Goal: Task Accomplishment & Management: Manage account settings

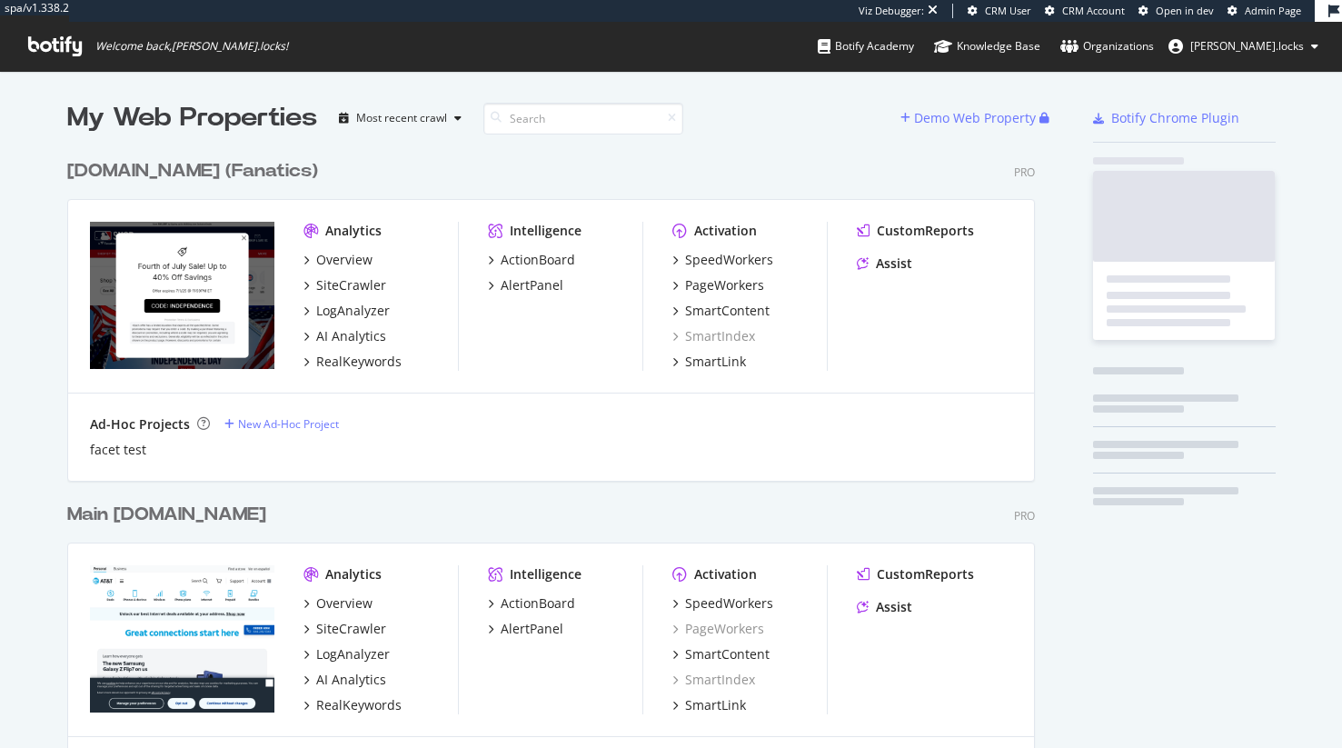
scroll to position [6233, 982]
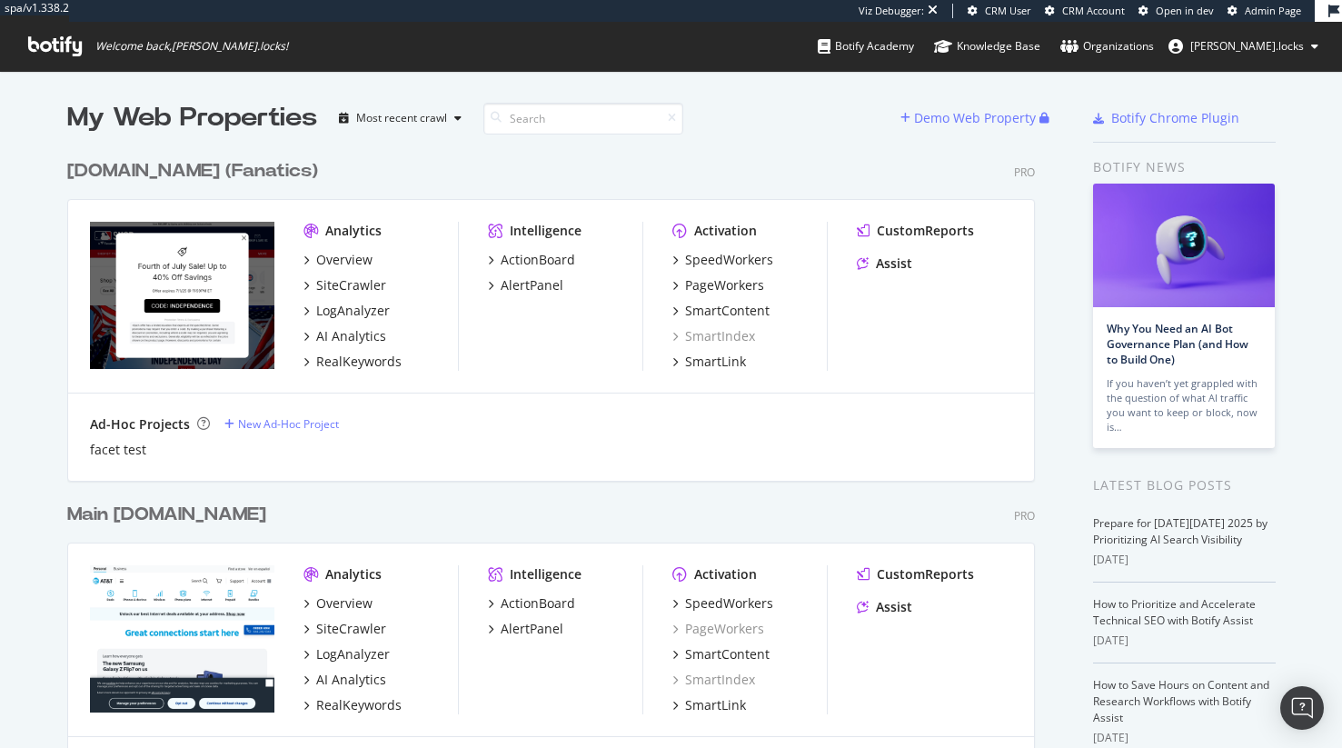
click at [256, 169] on div "MLBShop.com (Fanatics)" at bounding box center [192, 171] width 251 height 26
click at [580, 117] on input at bounding box center [583, 119] width 200 height 32
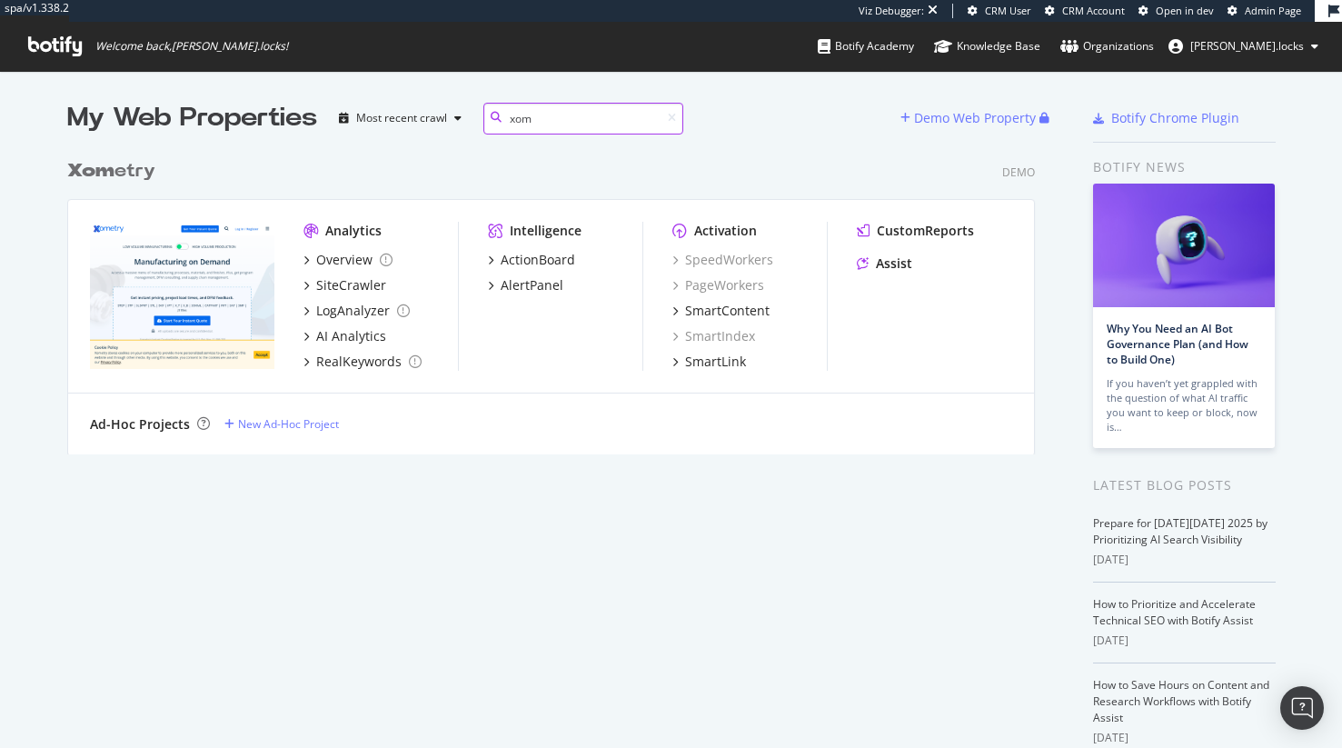
scroll to position [318, 982]
click at [120, 171] on div "Xom etry" at bounding box center [111, 171] width 88 height 26
click at [530, 128] on input "xom" at bounding box center [583, 119] width 200 height 32
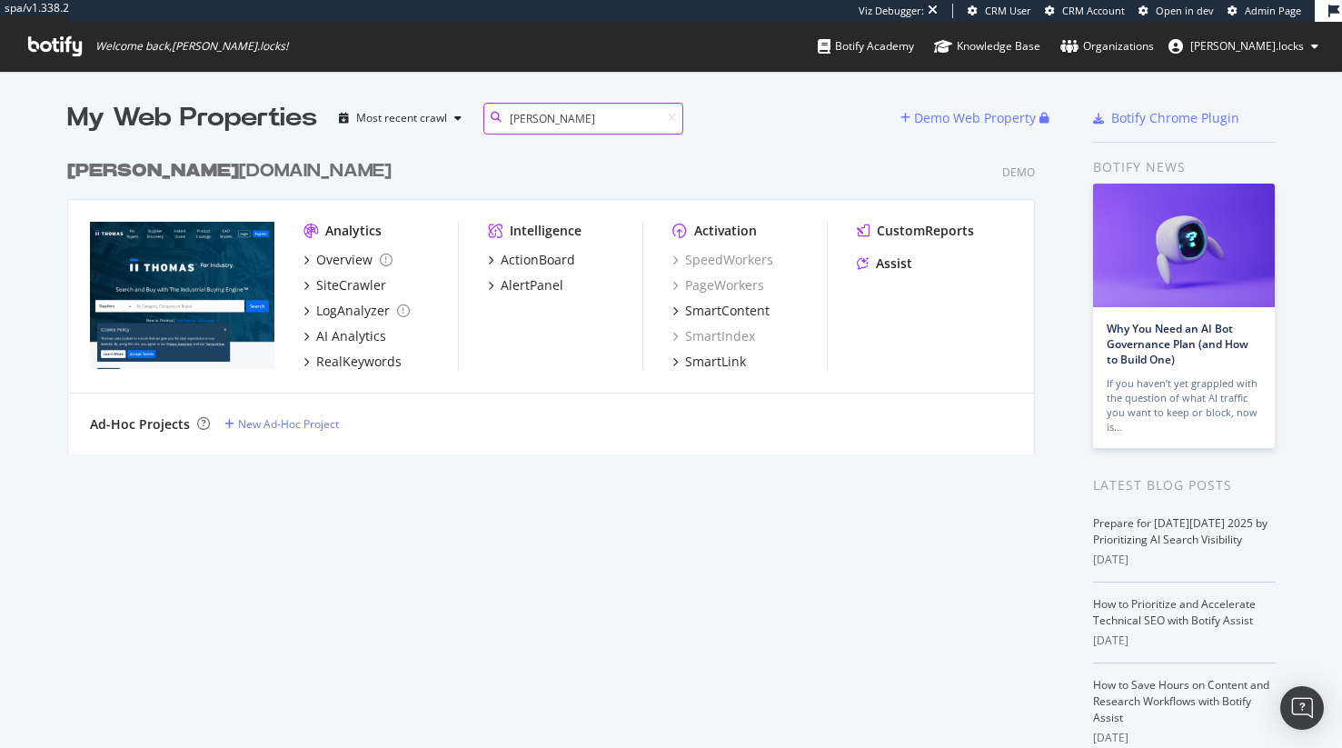
type input "thomas"
click at [183, 171] on div "thomas net.com" at bounding box center [229, 171] width 324 height 26
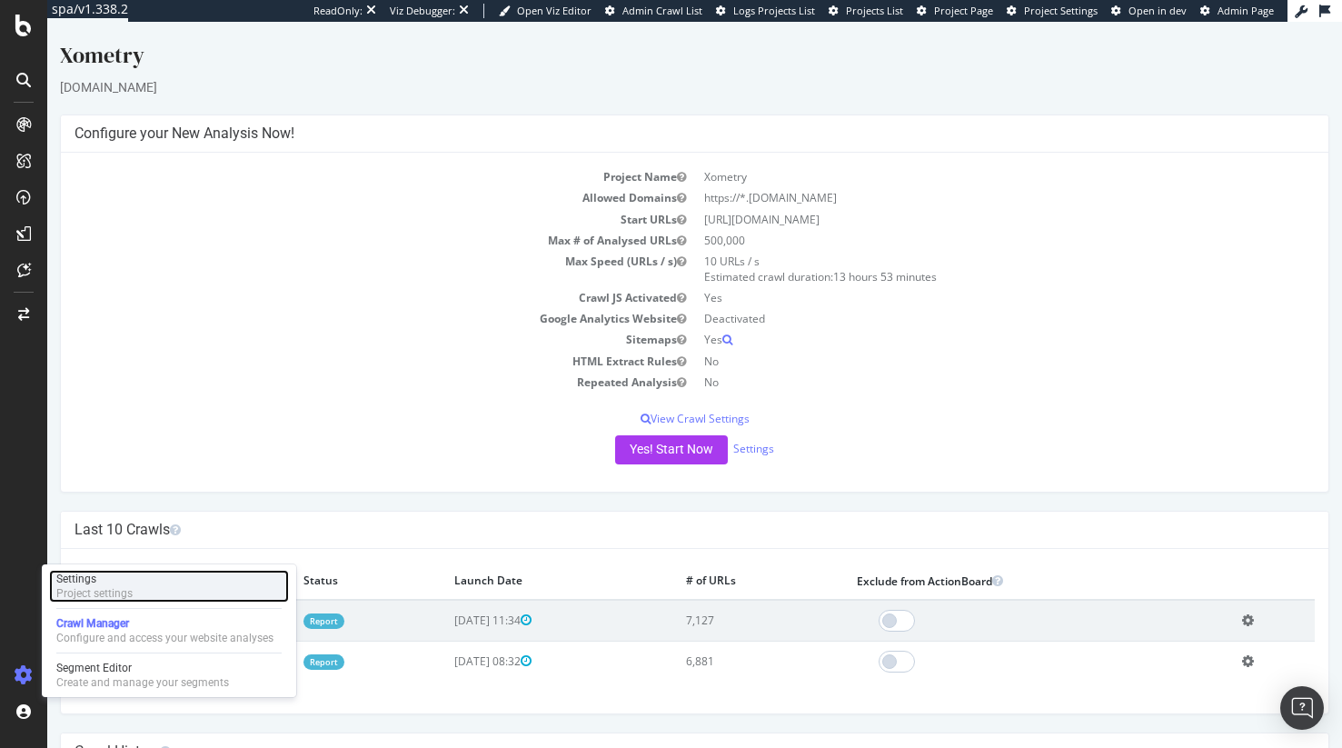
click at [98, 590] on div "Project settings" at bounding box center [94, 593] width 76 height 15
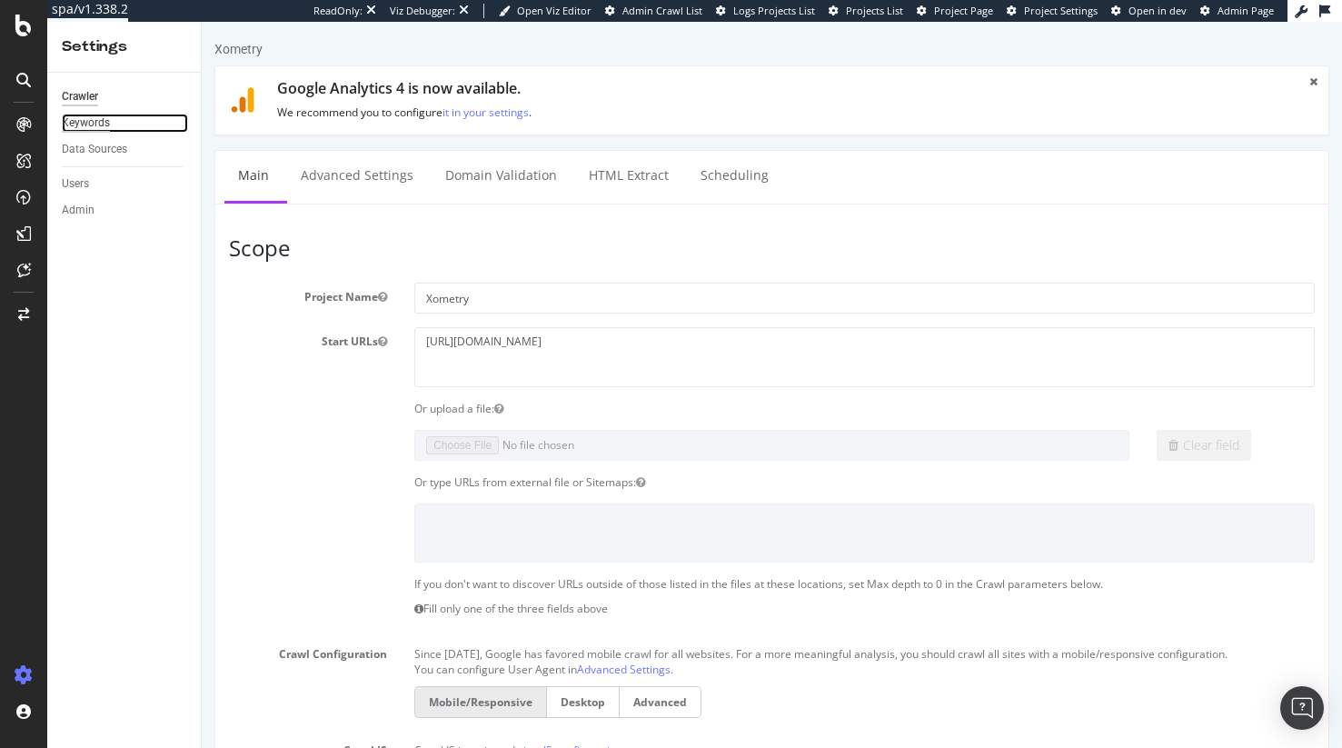
click at [104, 126] on div "Keywords" at bounding box center [86, 123] width 48 height 19
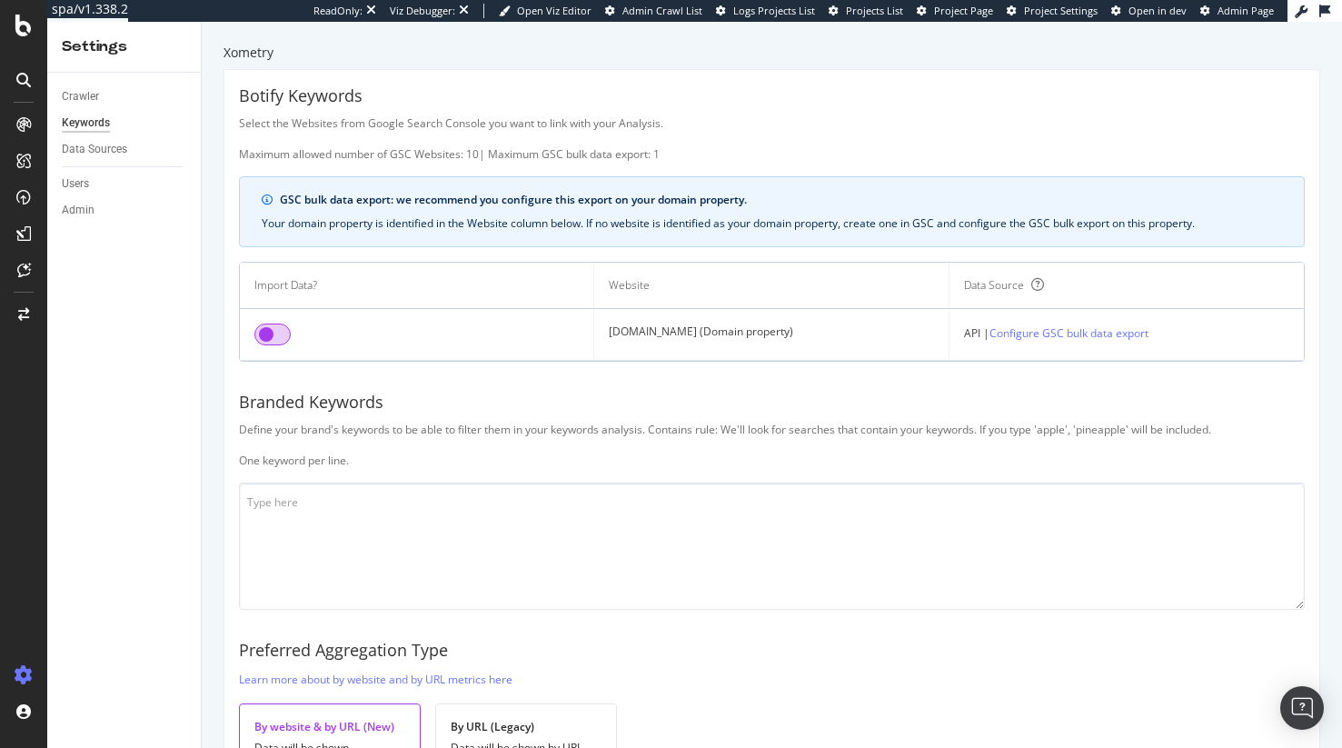
click at [266, 343] on input "checkbox" at bounding box center [272, 334] width 36 height 22
click at [636, 328] on td "xometry.com (Domain property)" at bounding box center [771, 335] width 354 height 52
copy td "xometry"
click at [396, 511] on textarea at bounding box center [772, 545] width 1066 height 127
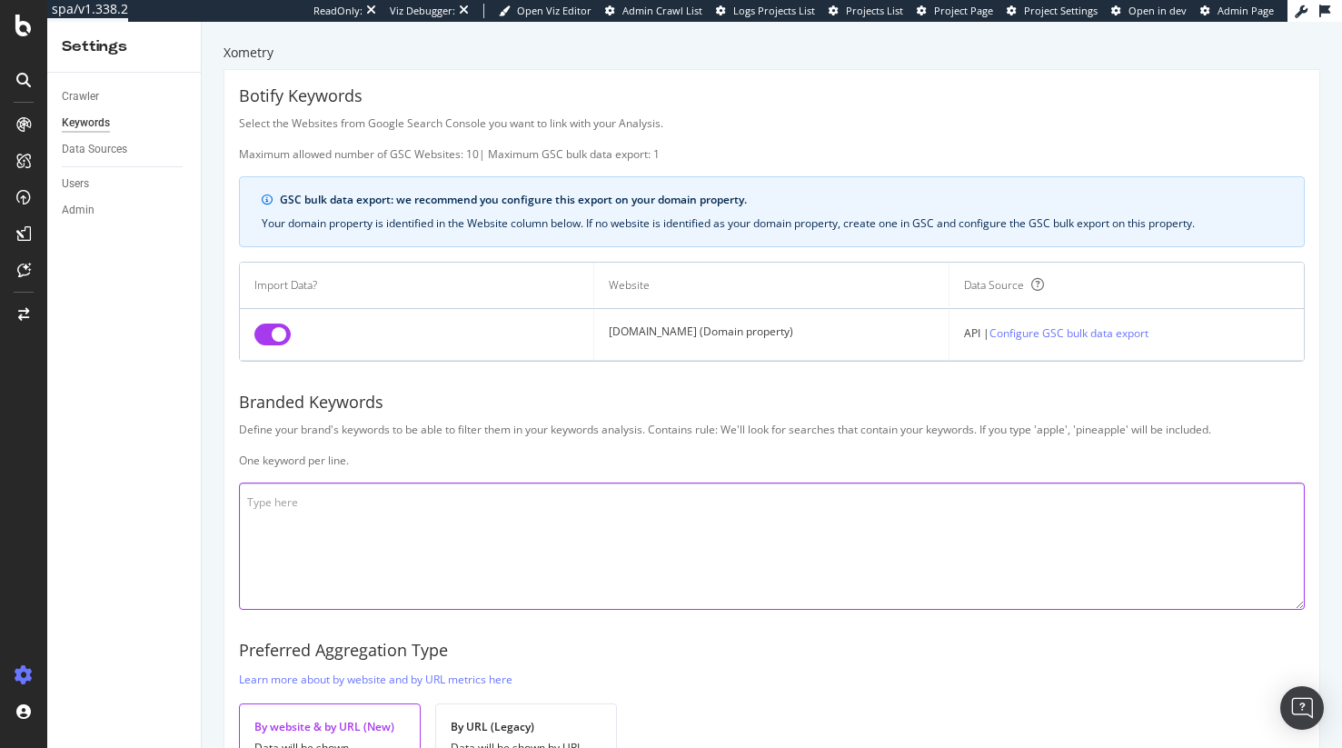
paste textarea "xometry"
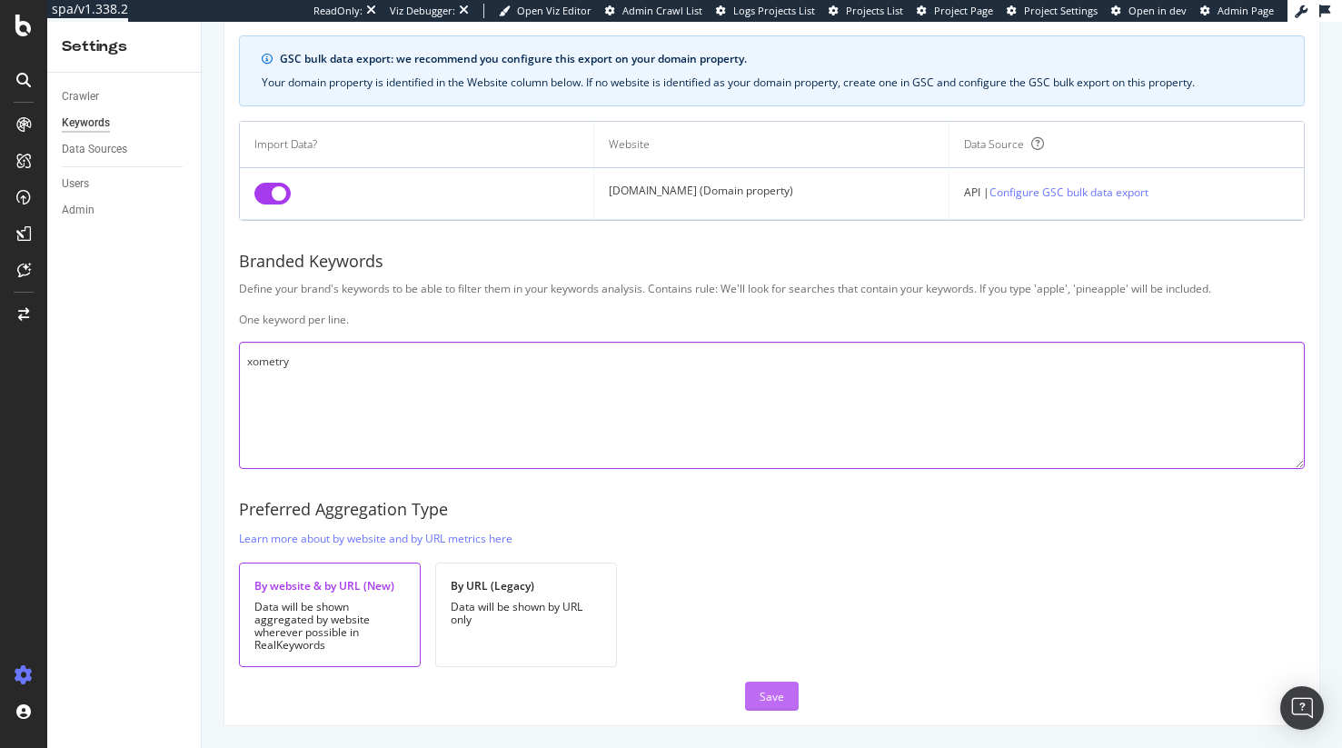
type textarea "xometry"
click at [762, 697] on div "Save" at bounding box center [771, 696] width 25 height 15
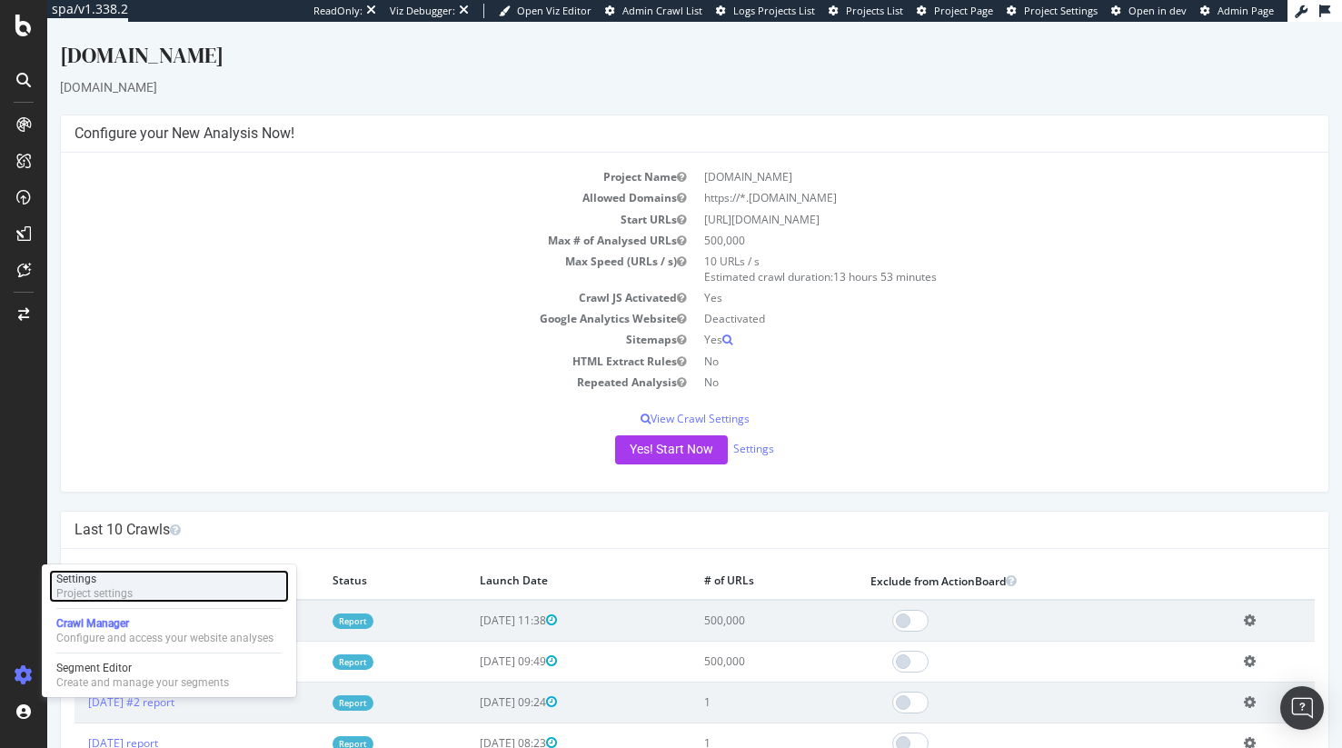
click at [99, 591] on div "Project settings" at bounding box center [94, 593] width 76 height 15
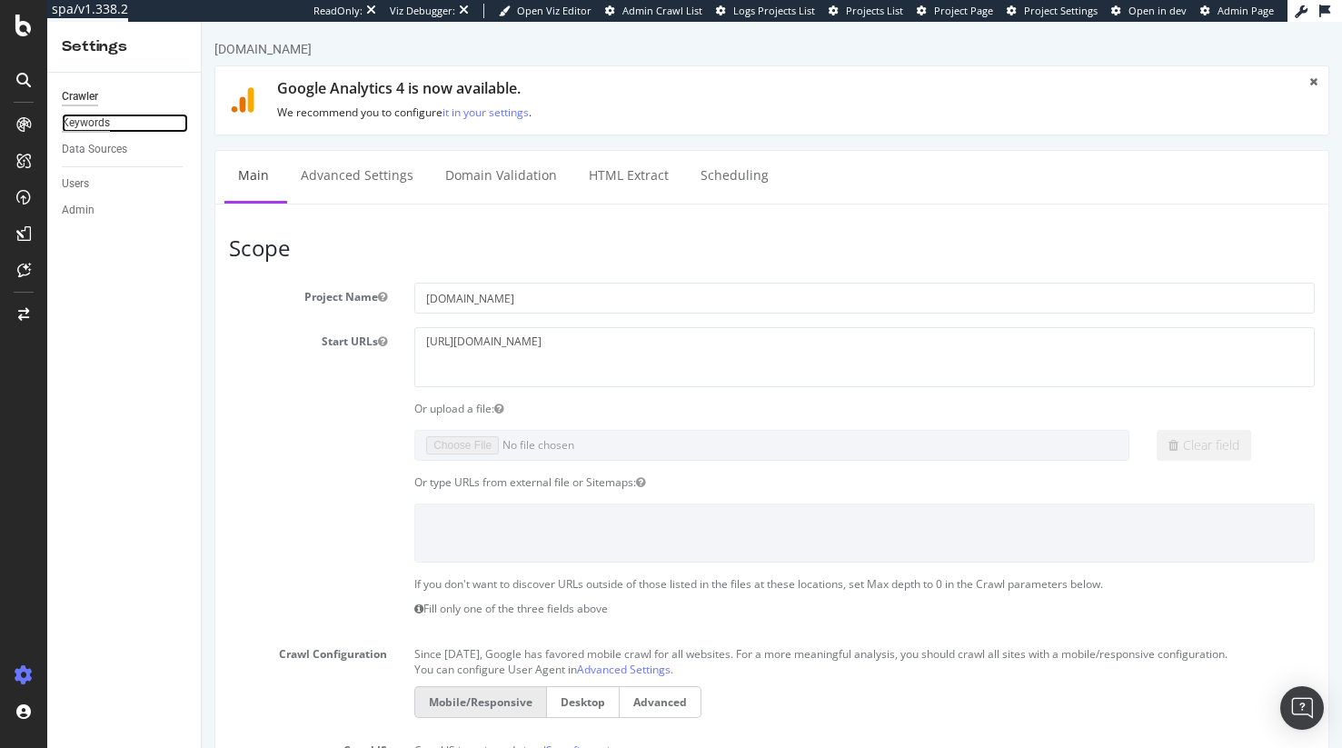
click at [93, 123] on div "Keywords" at bounding box center [86, 123] width 48 height 19
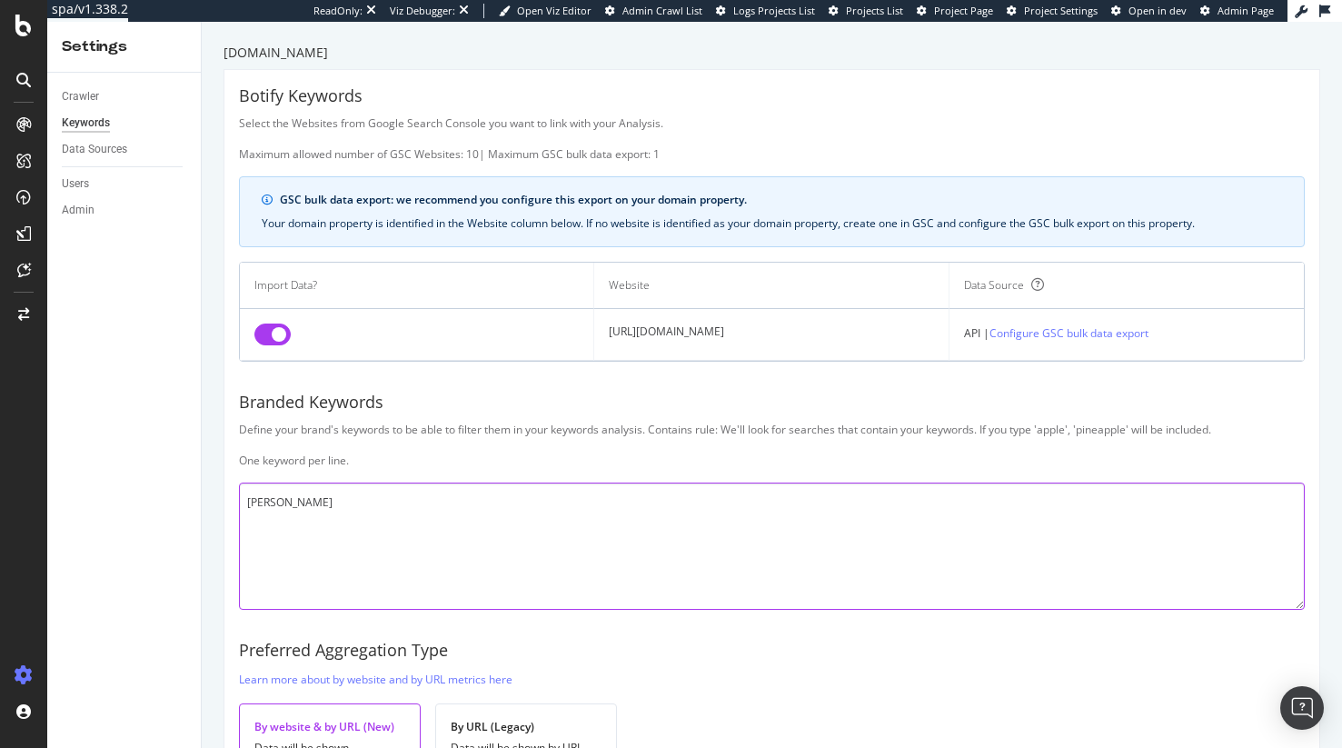
click at [344, 512] on textarea "[PERSON_NAME]" at bounding box center [772, 545] width 1066 height 127
click at [382, 455] on div "Define your brand's keywords to be able to filter them in your keywords analysi…" at bounding box center [772, 444] width 1066 height 46
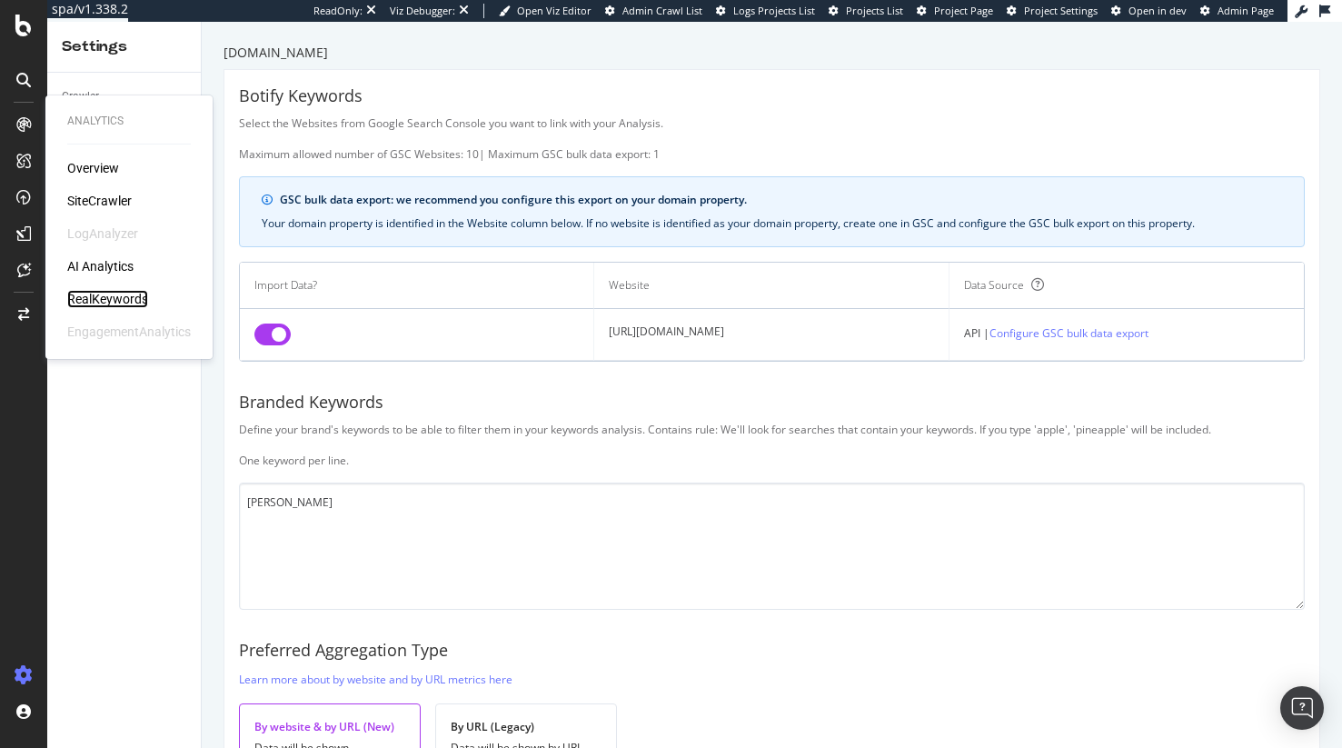
click at [98, 301] on div "RealKeywords" at bounding box center [107, 299] width 81 height 18
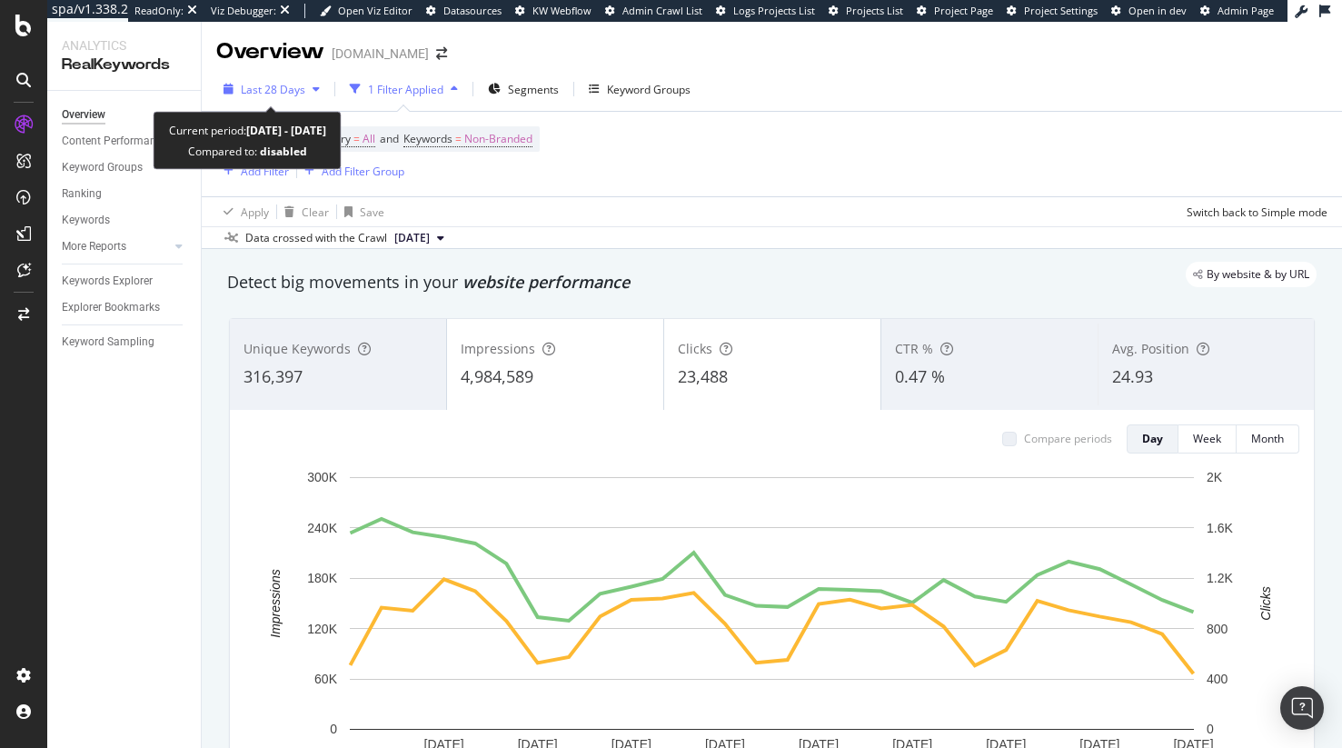
click at [278, 94] on span "Last 28 Days" at bounding box center [273, 89] width 64 height 15
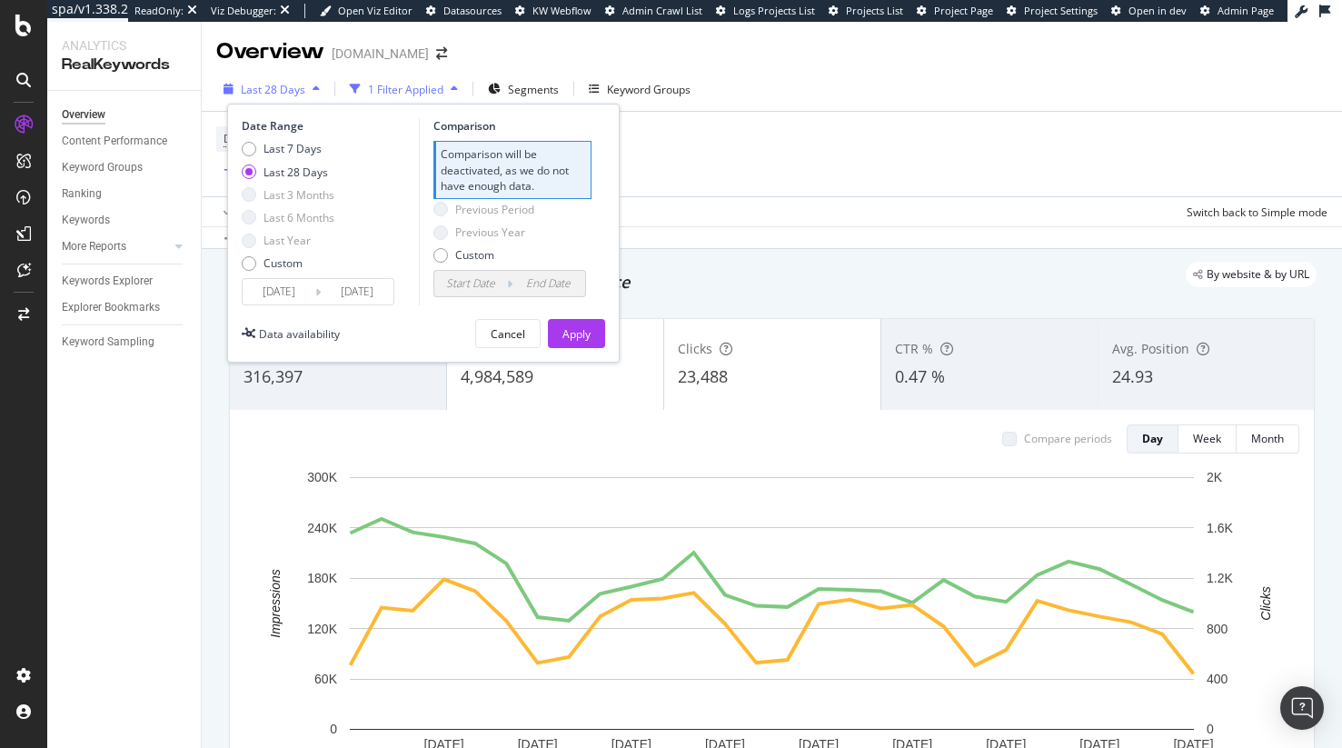
click at [278, 94] on span "Last 28 Days" at bounding box center [273, 89] width 64 height 15
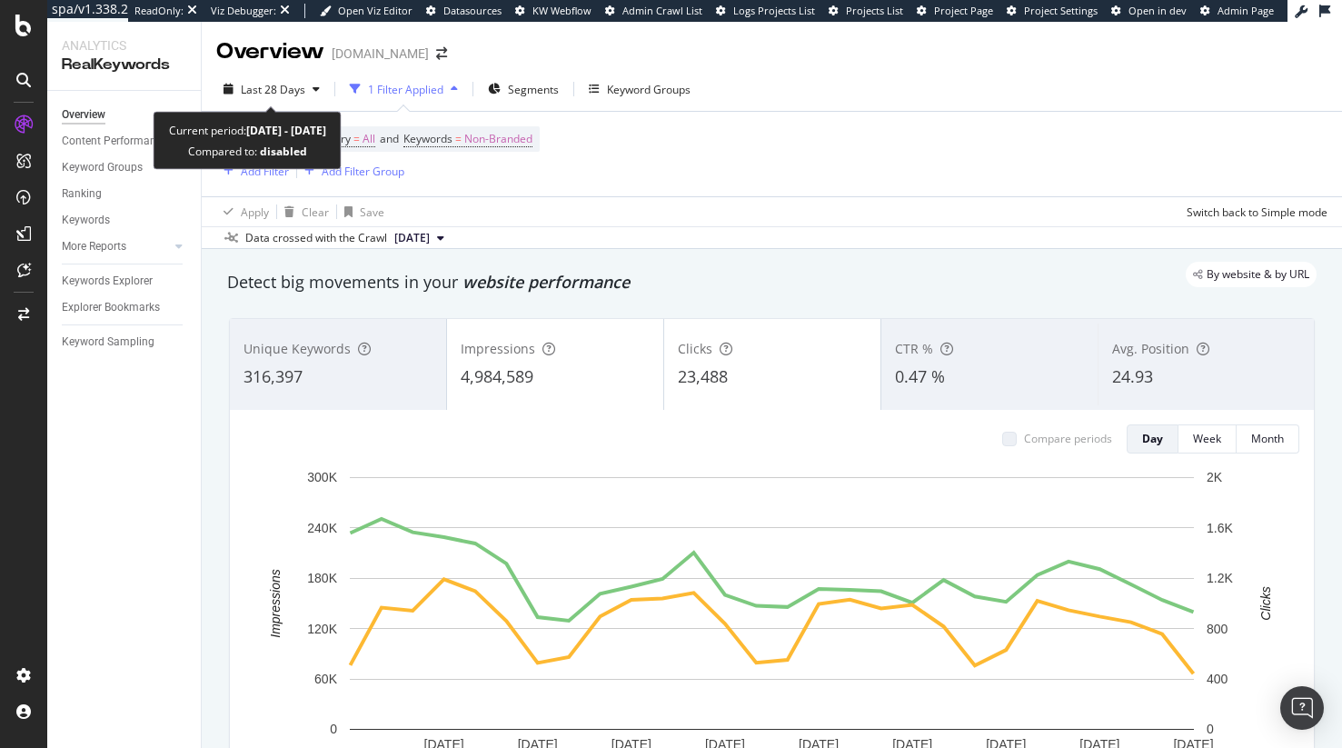
click at [278, 94] on span "Last 28 Days" at bounding box center [273, 89] width 64 height 15
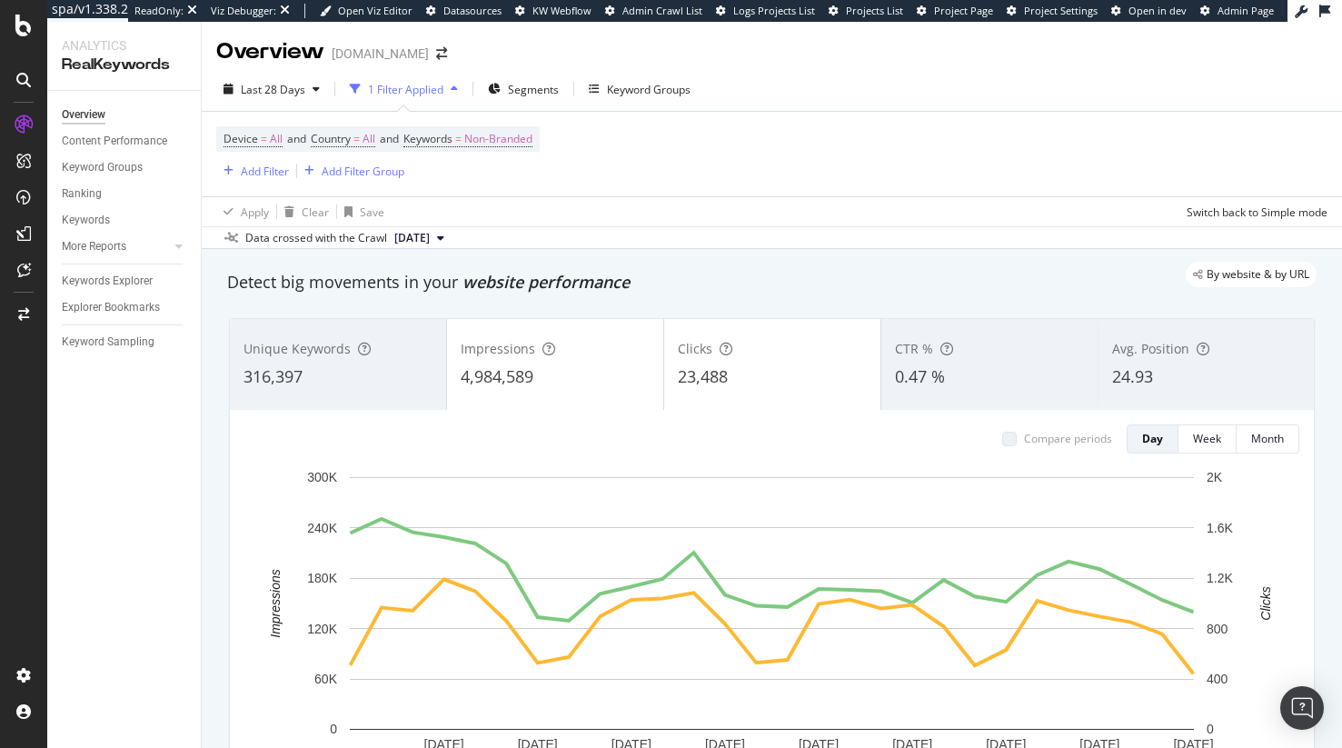
click at [820, 285] on div "By website & by URL" at bounding box center [762, 274] width 1107 height 25
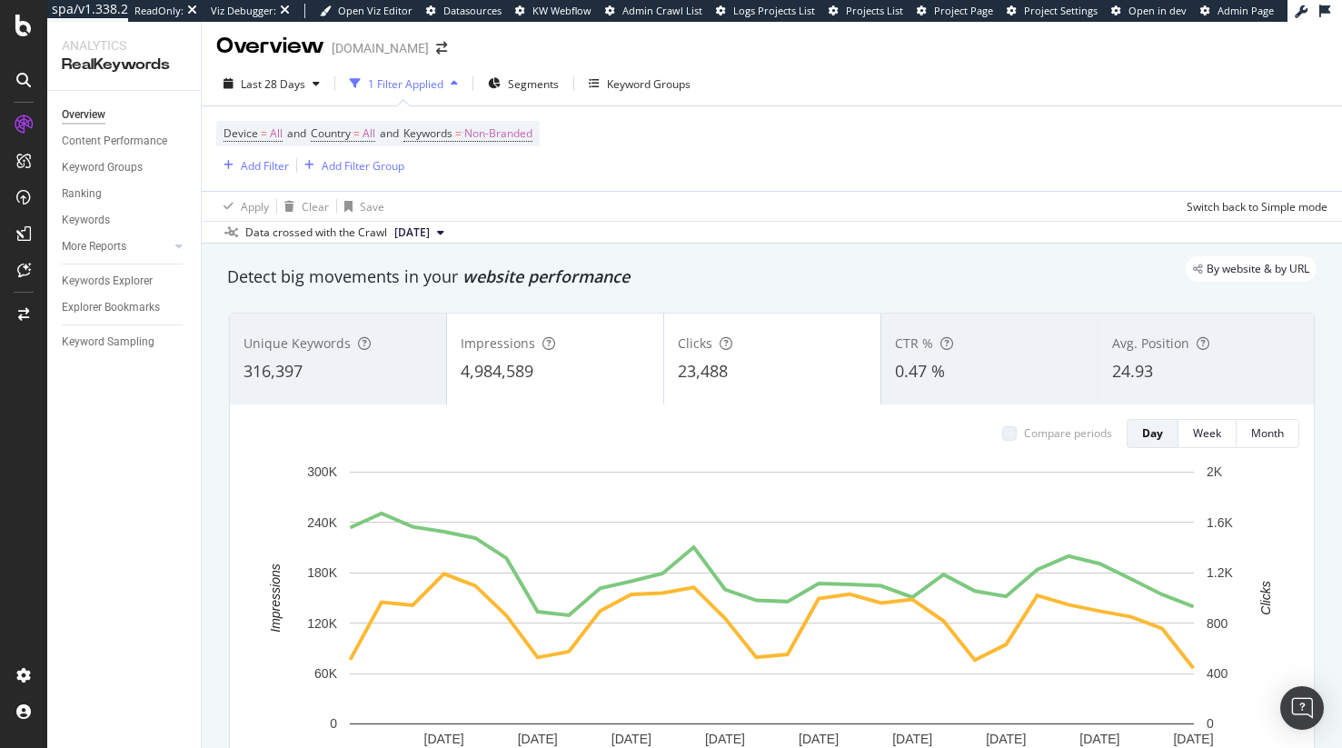
click at [820, 285] on div "Detect big movements in your website performance" at bounding box center [771, 277] width 1089 height 24
